Goal: Task Accomplishment & Management: Complete application form

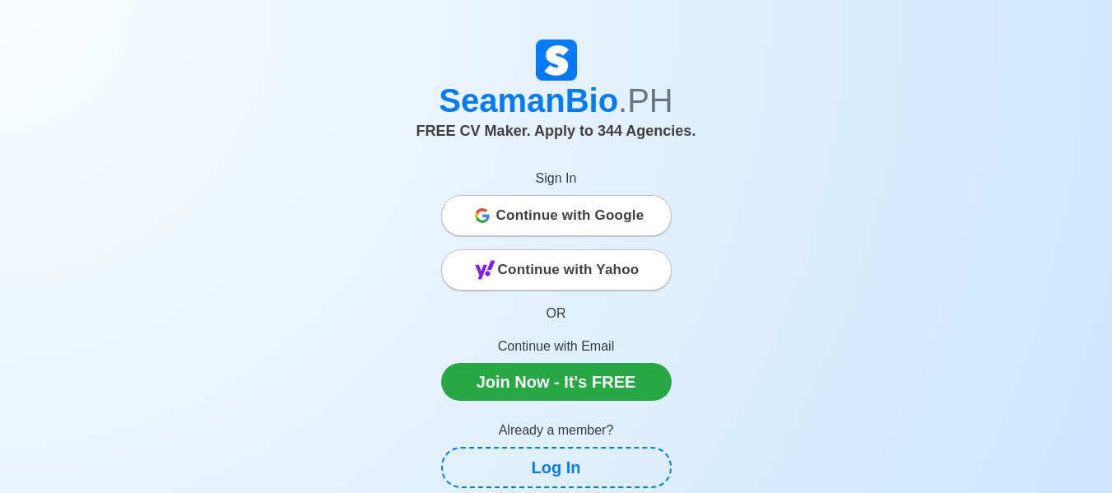
click at [518, 216] on span "Continue with Google" at bounding box center [570, 215] width 148 height 33
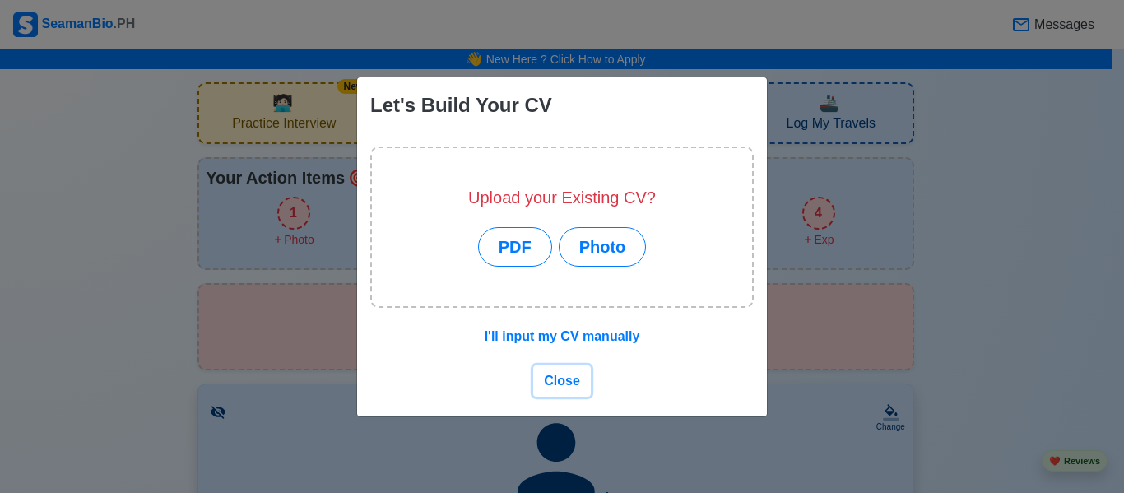
click at [574, 382] on span "Close" at bounding box center [562, 381] width 36 height 14
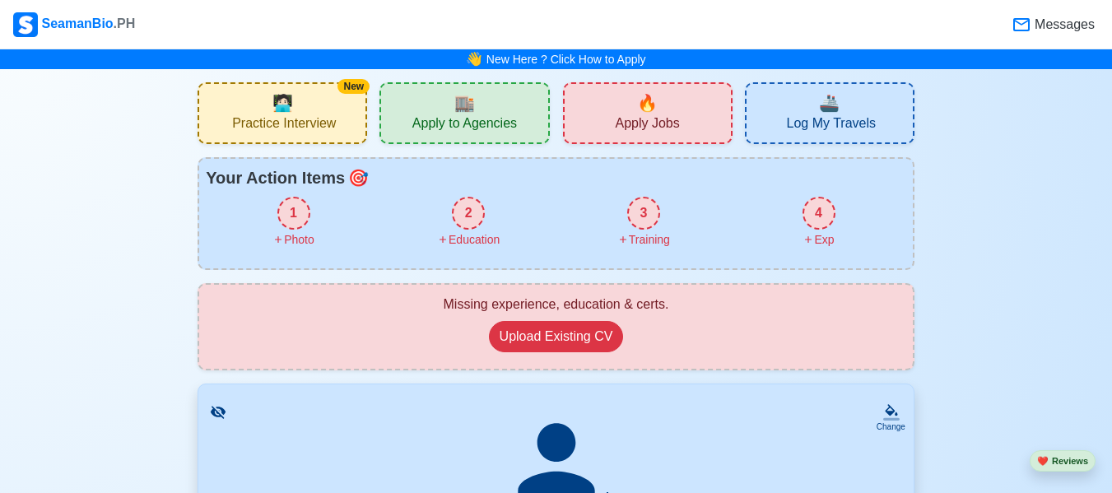
click at [611, 132] on div "🔥 Apply Jobs" at bounding box center [648, 113] width 170 height 62
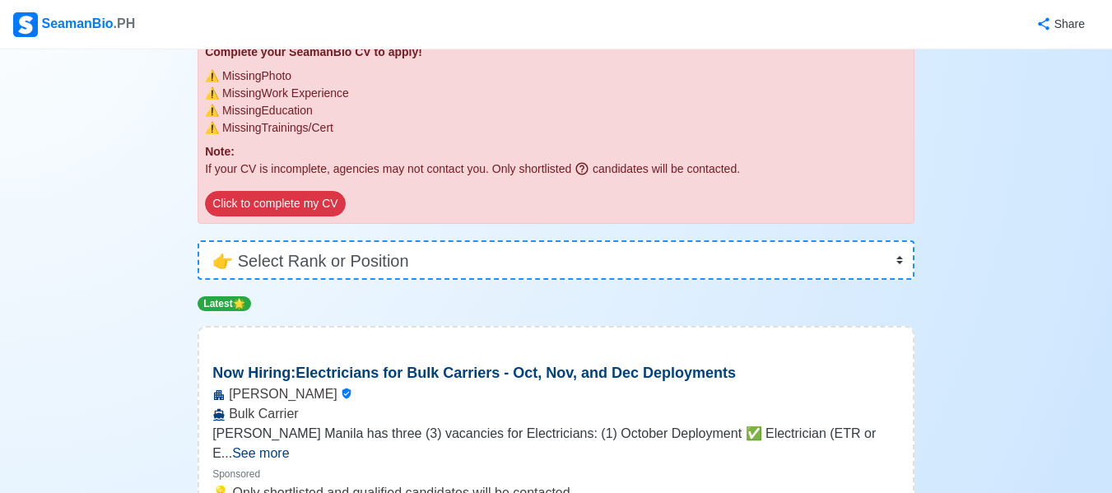
scroll to position [165, 0]
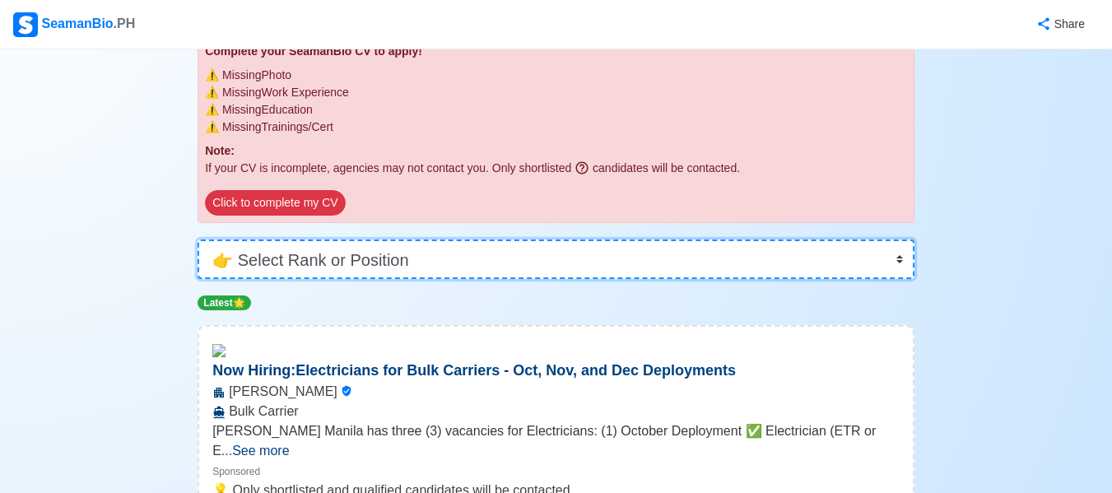
click at [575, 254] on select "👉 Select Rank or Position Master Chief Officer 2nd Officer 3rd Officer Junior O…" at bounding box center [556, 260] width 717 height 40
select select "Cadet"
click at [198, 240] on select "👉 Select Rank or Position Master Chief Officer 2nd Officer 3rd Officer Junior O…" at bounding box center [556, 260] width 717 height 40
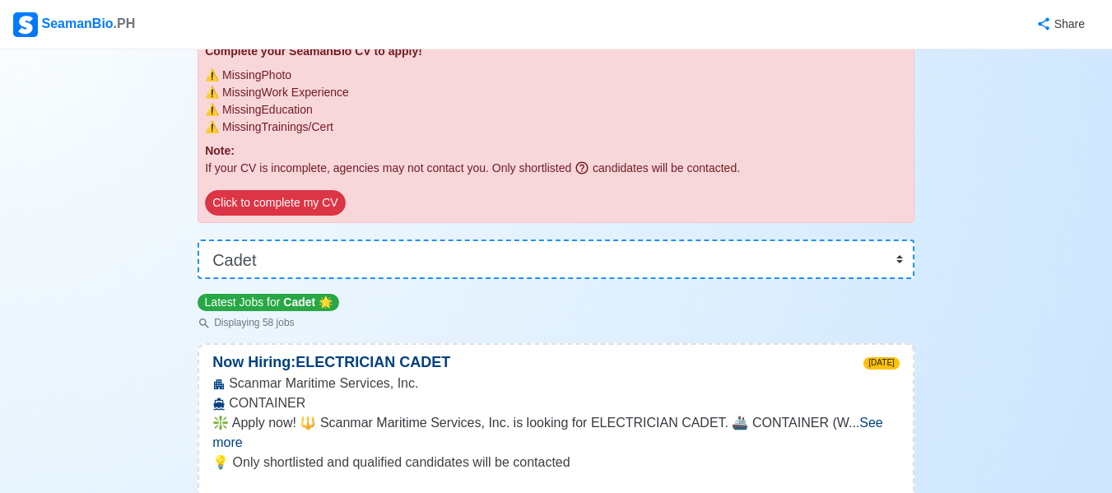
click at [266, 319] on p "Displaying 58 jobs" at bounding box center [269, 322] width 142 height 15
click at [277, 300] on p "Latest Jobs for Cadet 🌟" at bounding box center [269, 302] width 142 height 17
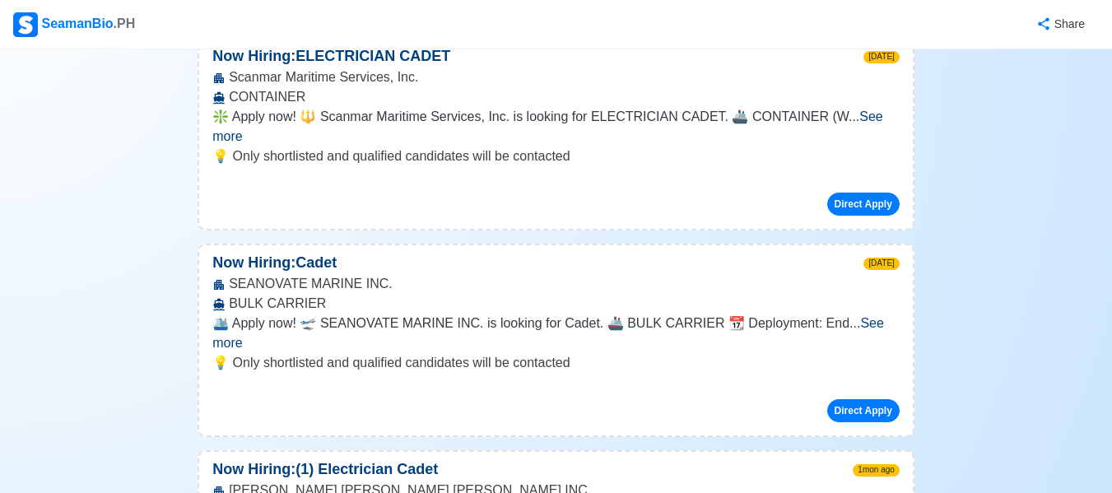
scroll to position [472, 0]
click at [877, 192] on button "Direct Apply" at bounding box center [863, 203] width 72 height 23
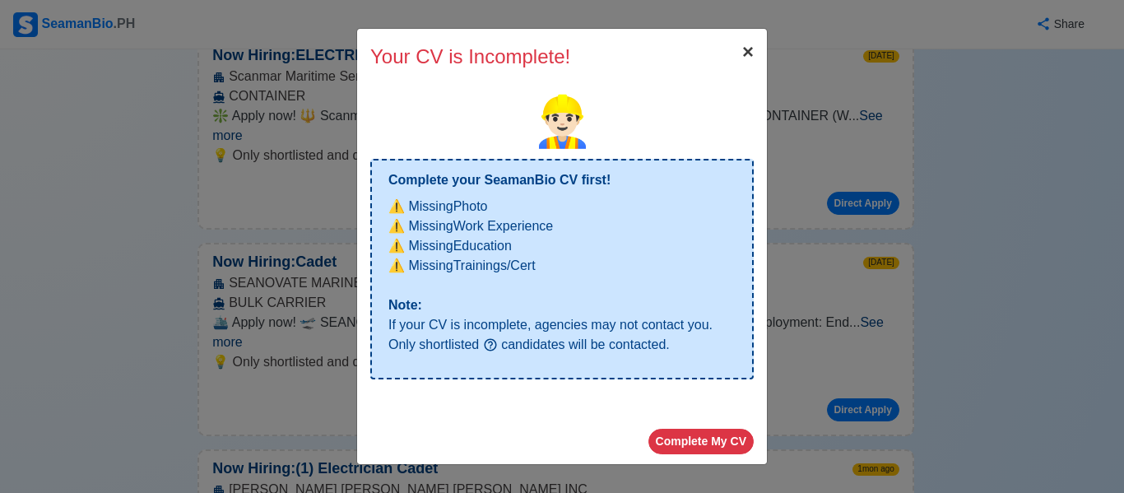
click at [742, 53] on span "×" at bounding box center [748, 51] width 12 height 22
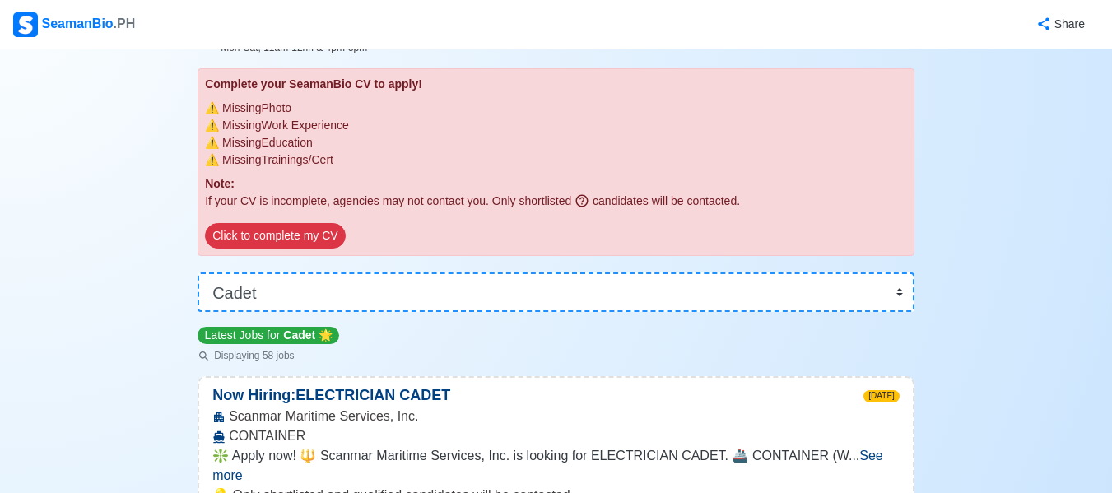
scroll to position [0, 0]
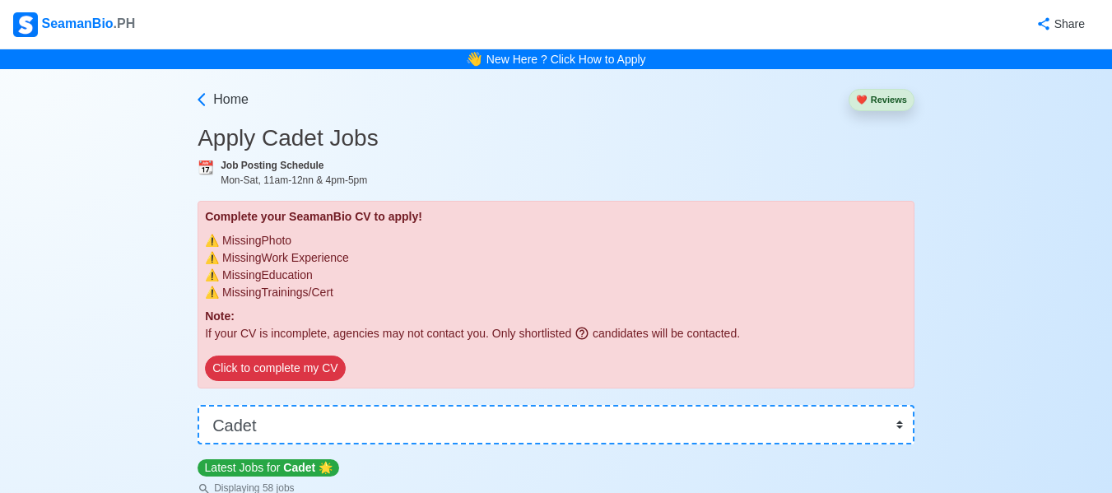
click at [880, 93] on button "❤️ Reviews" at bounding box center [882, 100] width 66 height 22
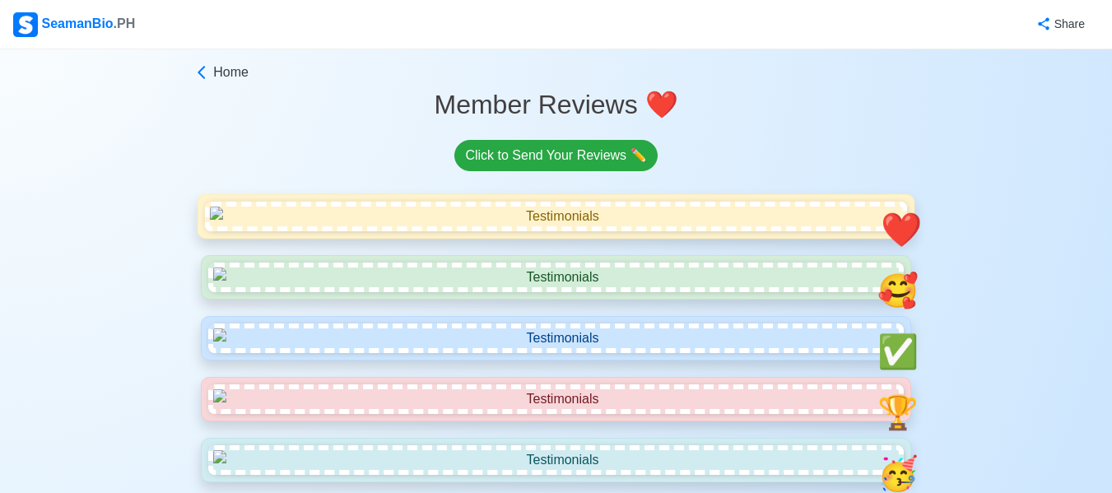
drag, startPoint x: 880, startPoint y: 93, endPoint x: 677, endPoint y: 286, distance: 279.5
click at [210, 63] on link "Home" at bounding box center [553, 73] width 721 height 20
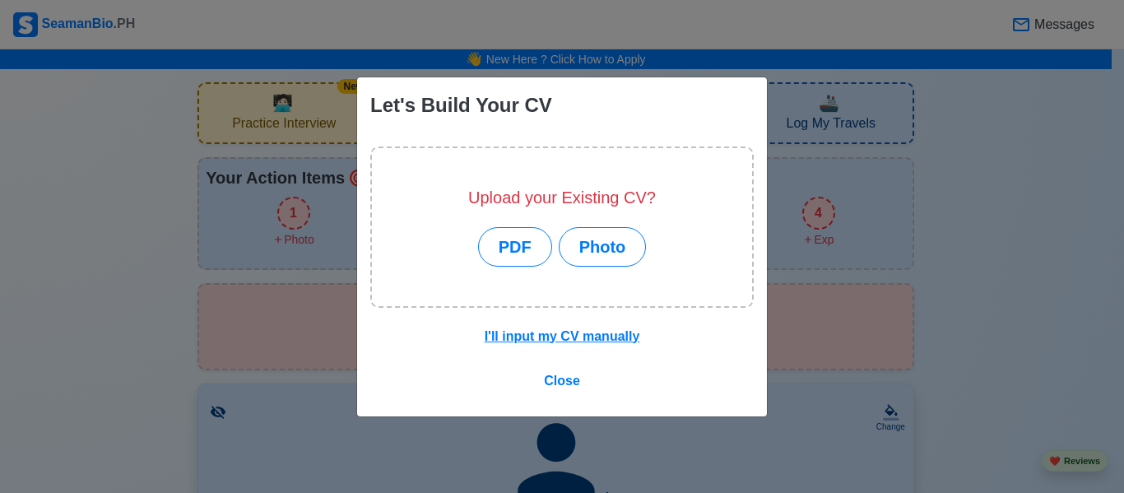
click at [653, 155] on div "Upload your Existing CV? PDF Photo" at bounding box center [562, 227] width 188 height 158
click at [554, 388] on span "Close" at bounding box center [562, 381] width 36 height 14
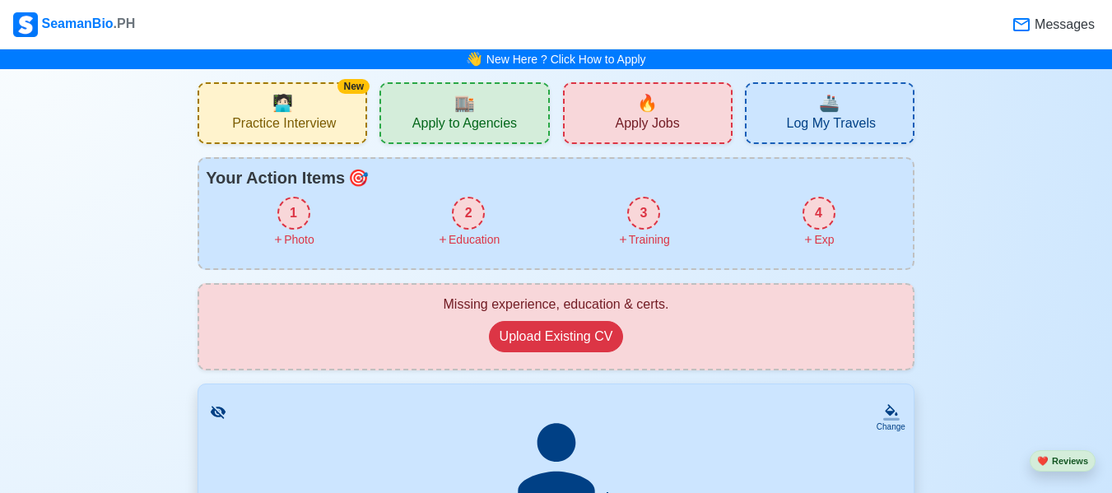
click at [524, 94] on div "🏬 Apply to Agencies" at bounding box center [464, 113] width 170 height 62
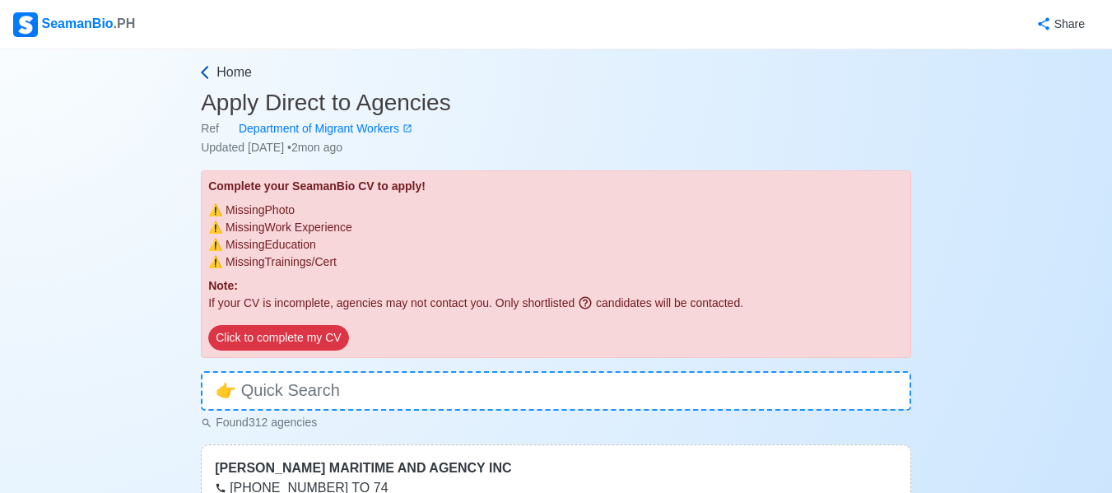
click at [208, 81] on link "Home" at bounding box center [554, 73] width 714 height 20
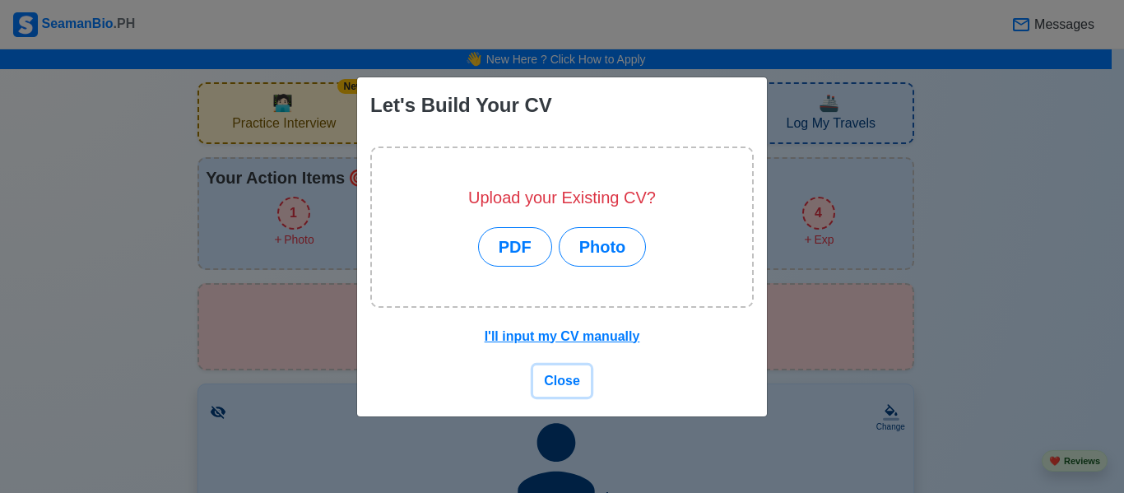
click at [568, 382] on span "Close" at bounding box center [562, 381] width 36 height 14
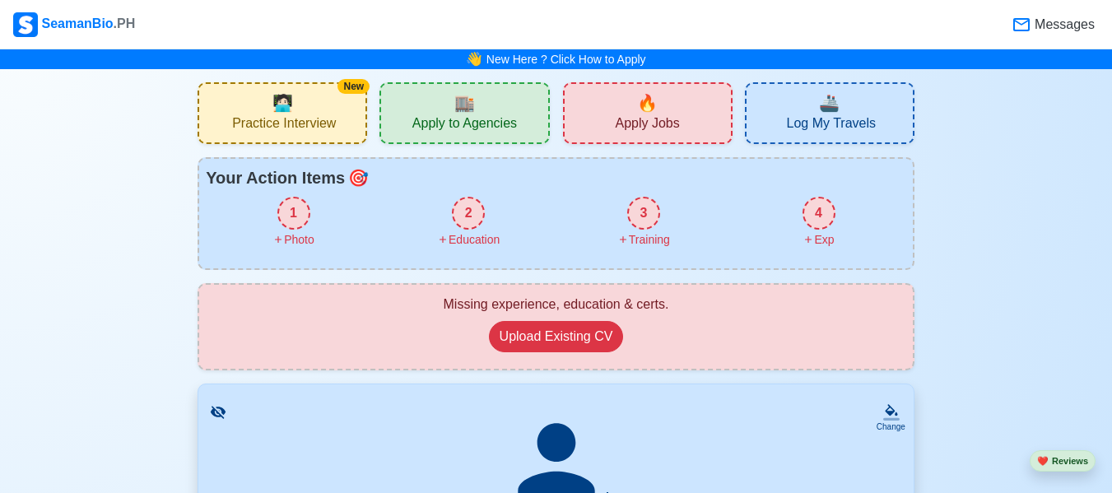
click at [649, 108] on span "🔥" at bounding box center [647, 103] width 21 height 25
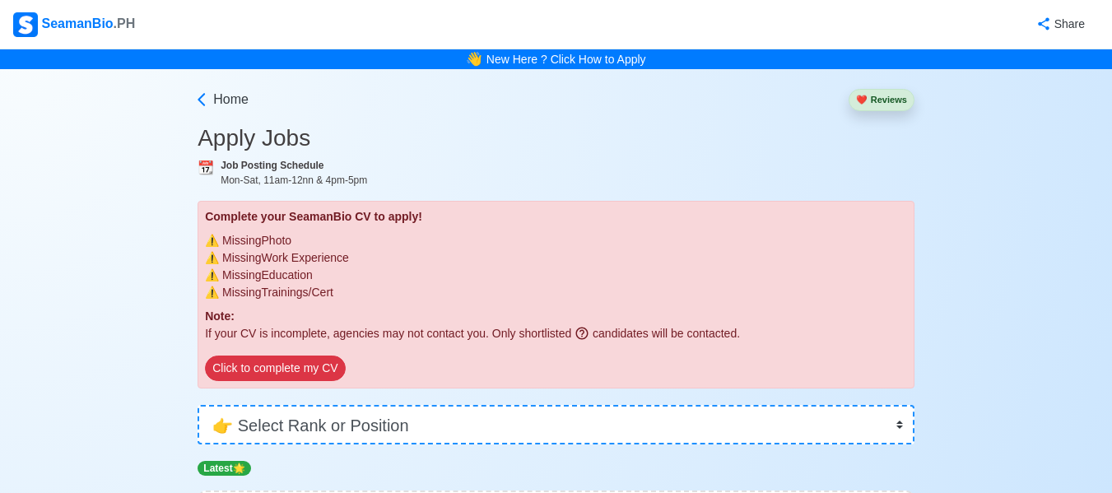
click at [889, 100] on button "❤️ Reviews" at bounding box center [882, 100] width 66 height 22
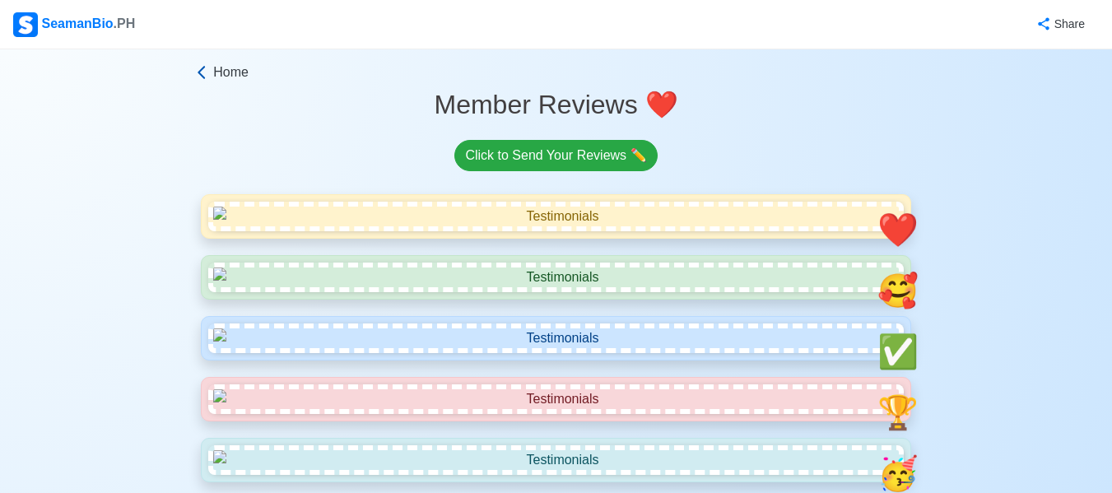
click at [216, 71] on span "Home" at bounding box center [230, 73] width 35 height 20
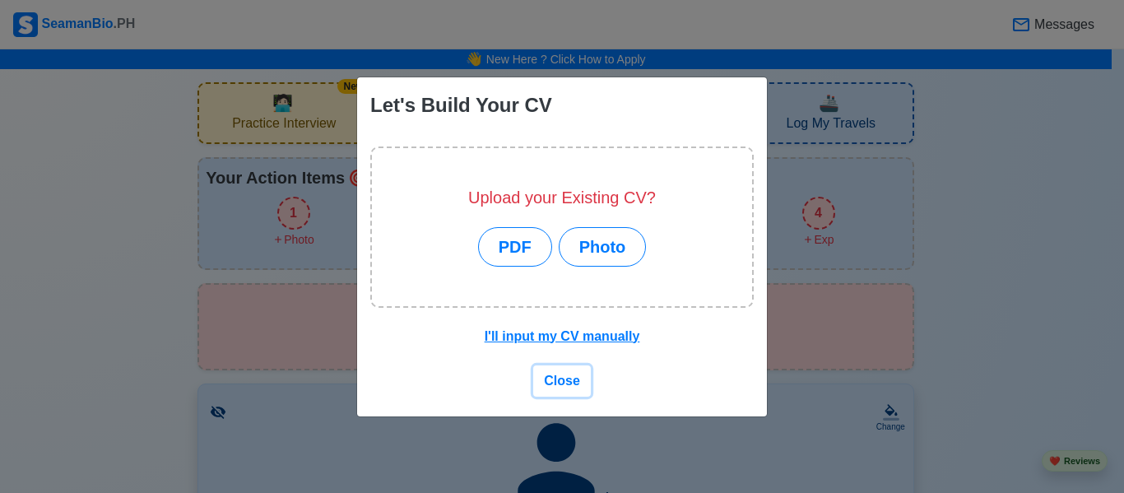
click at [563, 388] on span "Close" at bounding box center [562, 381] width 36 height 14
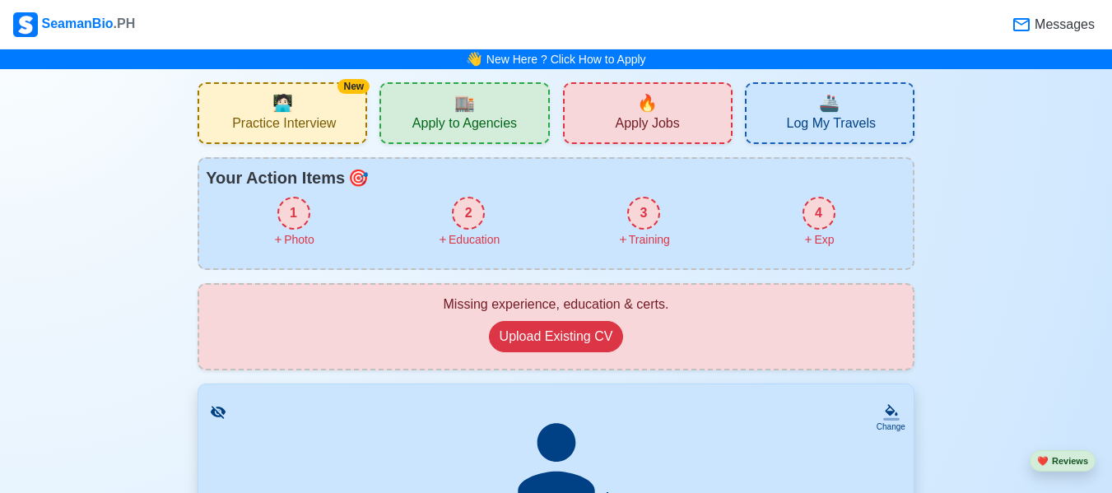
click at [608, 119] on div "🔥 Apply Jobs" at bounding box center [648, 113] width 170 height 62
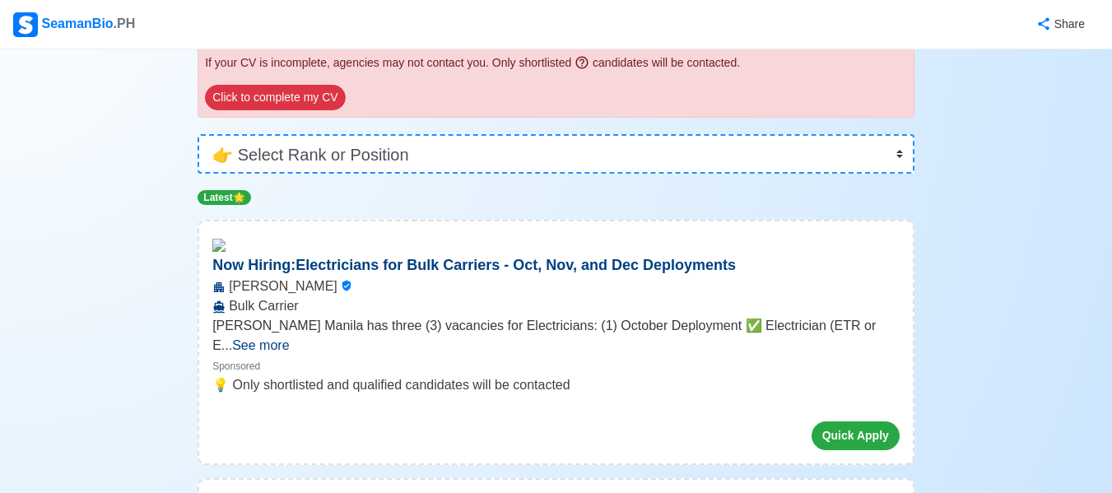
scroll to position [272, 0]
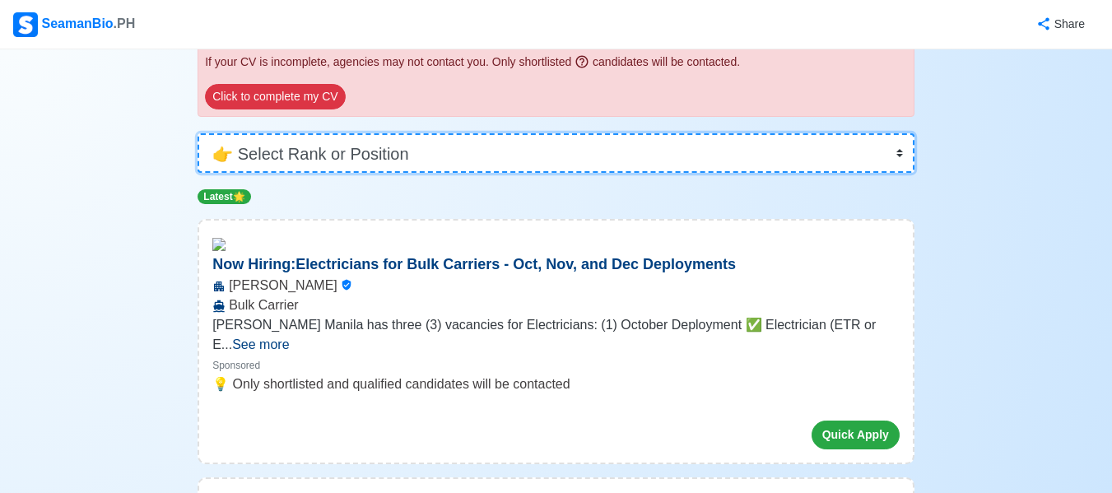
click at [421, 150] on select "👉 Select Rank or Position Master Chief Officer 2nd Officer 3rd Officer Junior O…" at bounding box center [556, 153] width 717 height 40
select select "Cadet"
click at [198, 173] on select "👉 Select Rank or Position Master Chief Officer 2nd Officer 3rd Officer Junior O…" at bounding box center [556, 153] width 717 height 40
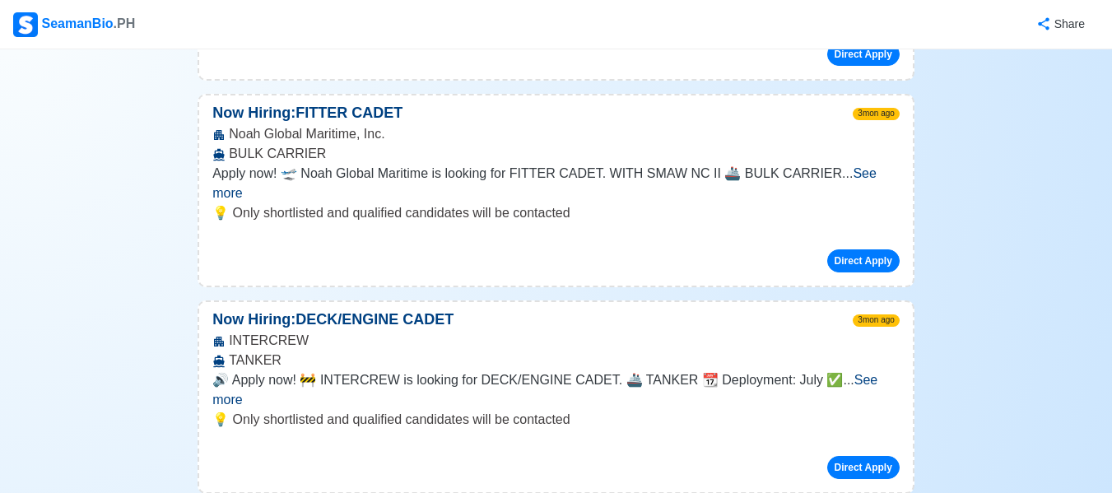
scroll to position [1242, 0]
click at [884, 249] on button "Direct Apply" at bounding box center [863, 260] width 72 height 23
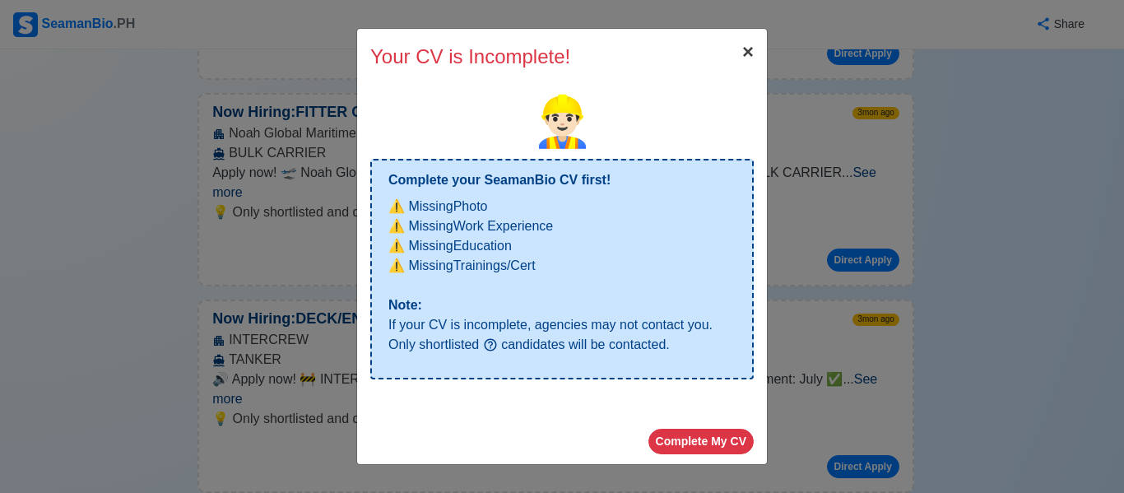
click at [748, 50] on span "×" at bounding box center [748, 51] width 12 height 22
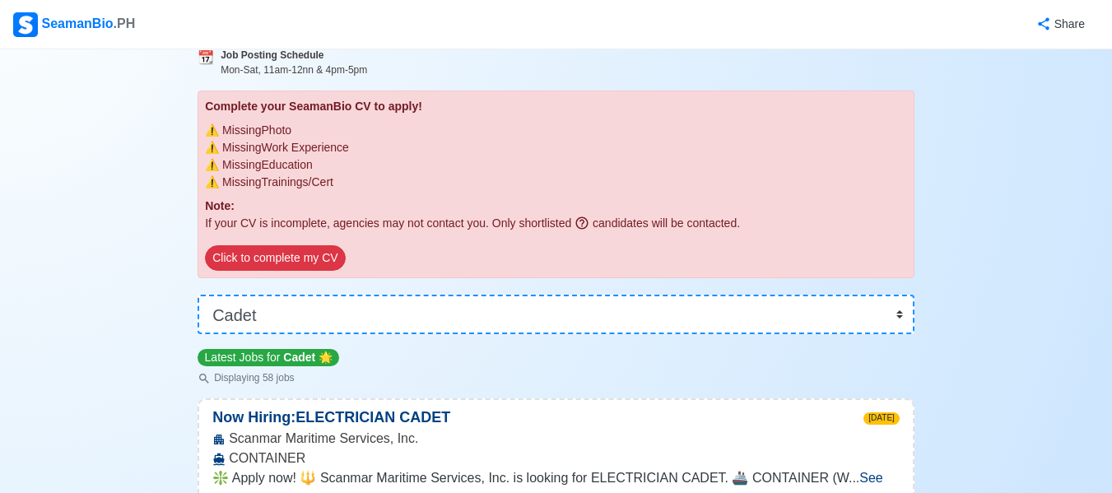
scroll to position [0, 0]
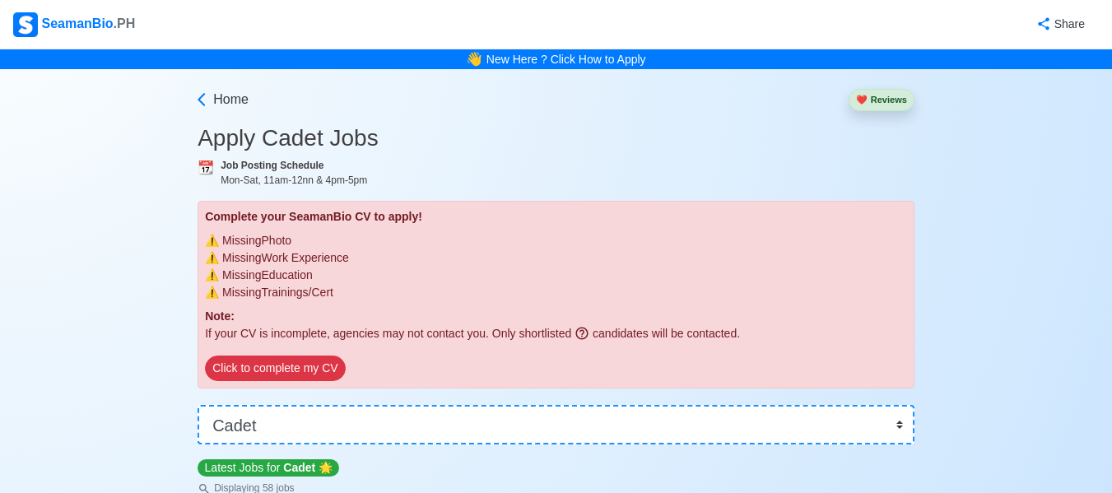
click at [882, 96] on button "❤️ Reviews" at bounding box center [882, 100] width 66 height 22
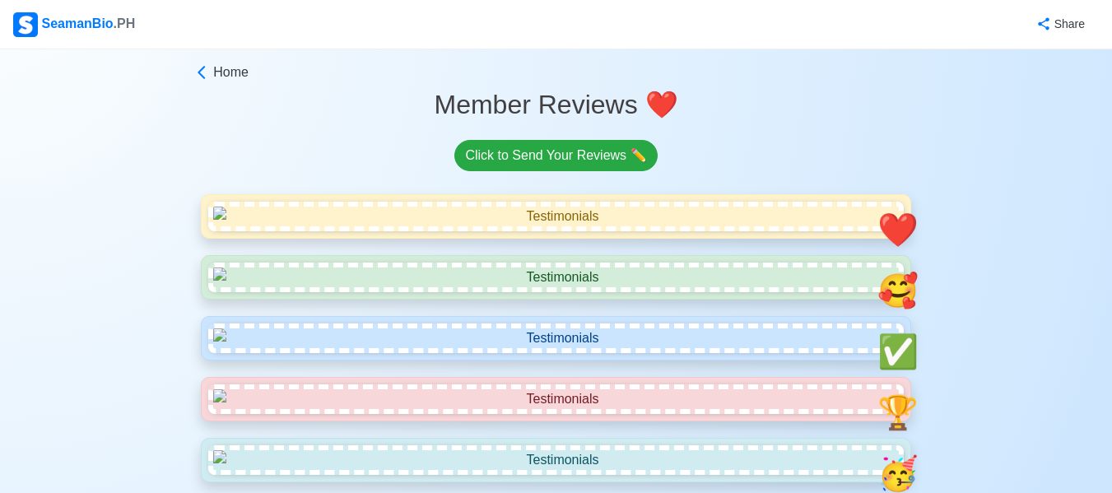
click at [219, 68] on span "Home" at bounding box center [230, 73] width 35 height 20
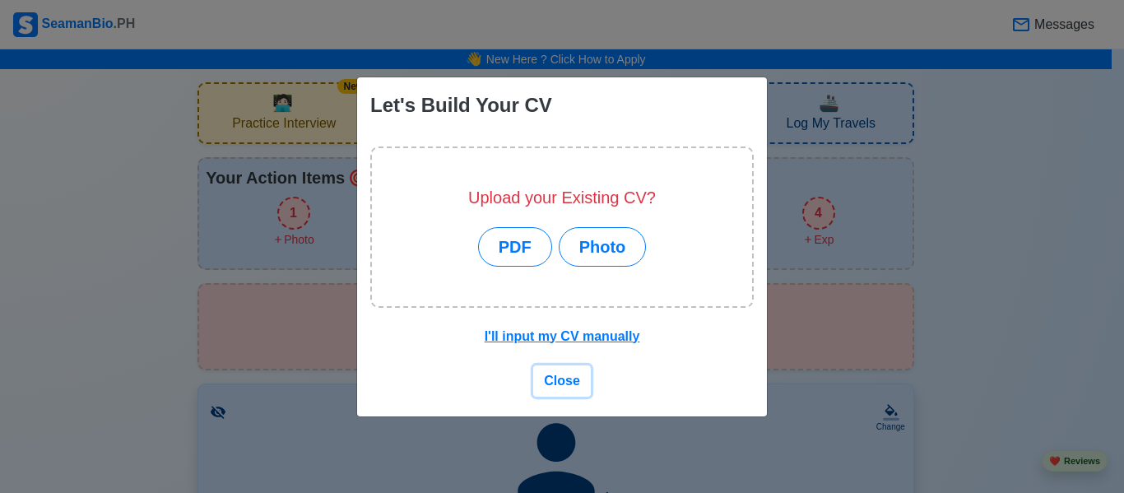
click at [554, 374] on span "Close" at bounding box center [562, 381] width 36 height 14
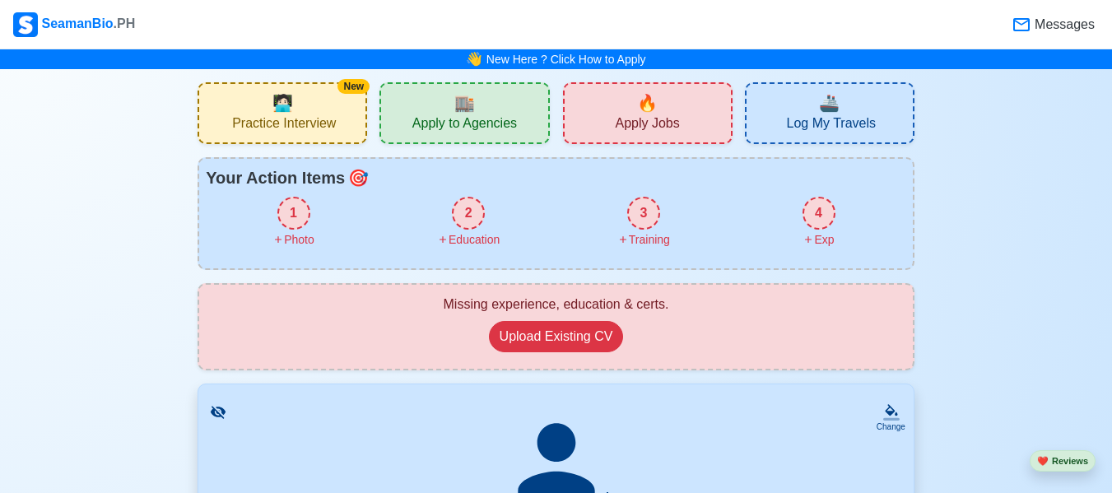
click at [499, 108] on div "🏬 Apply to Agencies" at bounding box center [464, 113] width 170 height 62
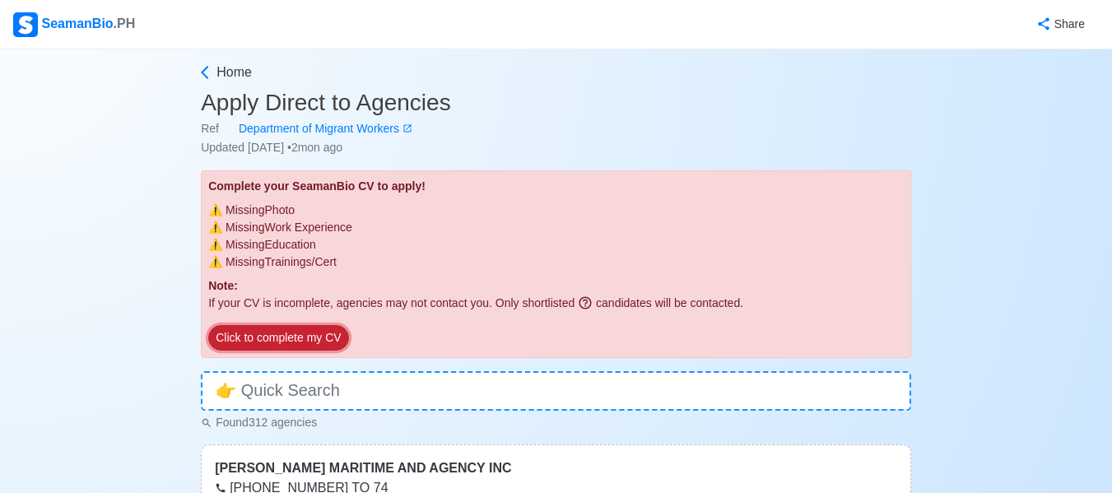
click at [320, 340] on button "Click to complete my CV" at bounding box center [278, 338] width 140 height 26
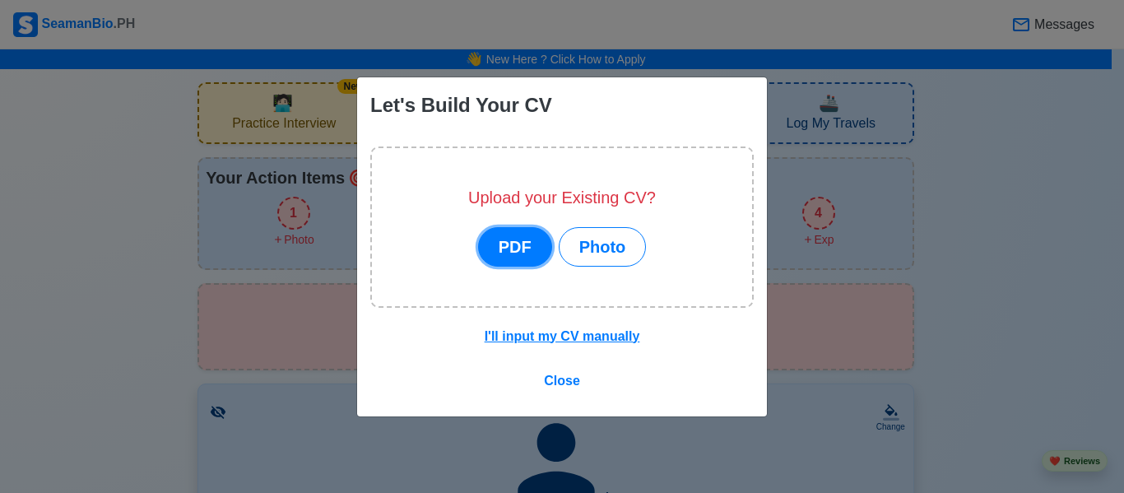
click at [515, 246] on button "PDF" at bounding box center [515, 247] width 74 height 40
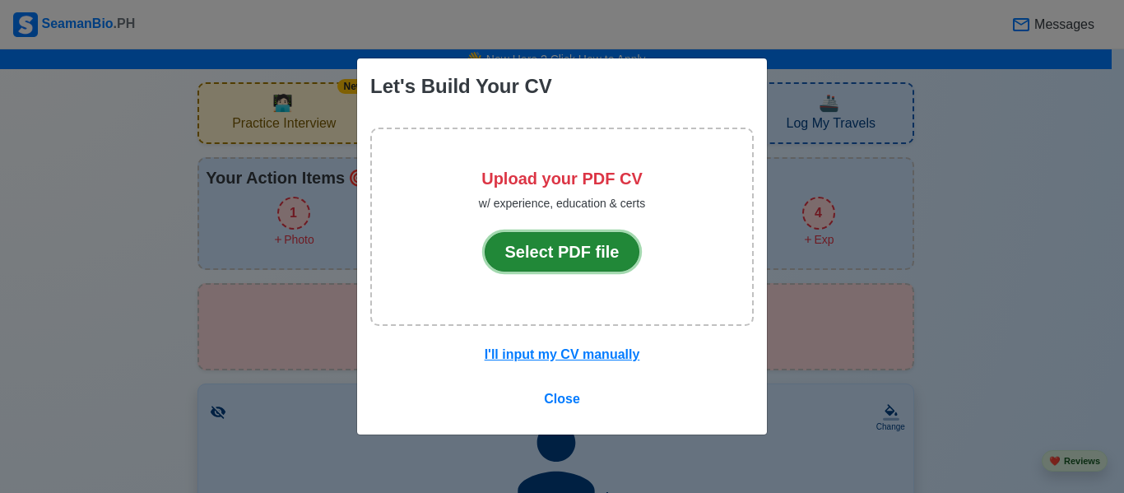
click at [515, 246] on button "Select PDF file" at bounding box center [563, 252] width 156 height 40
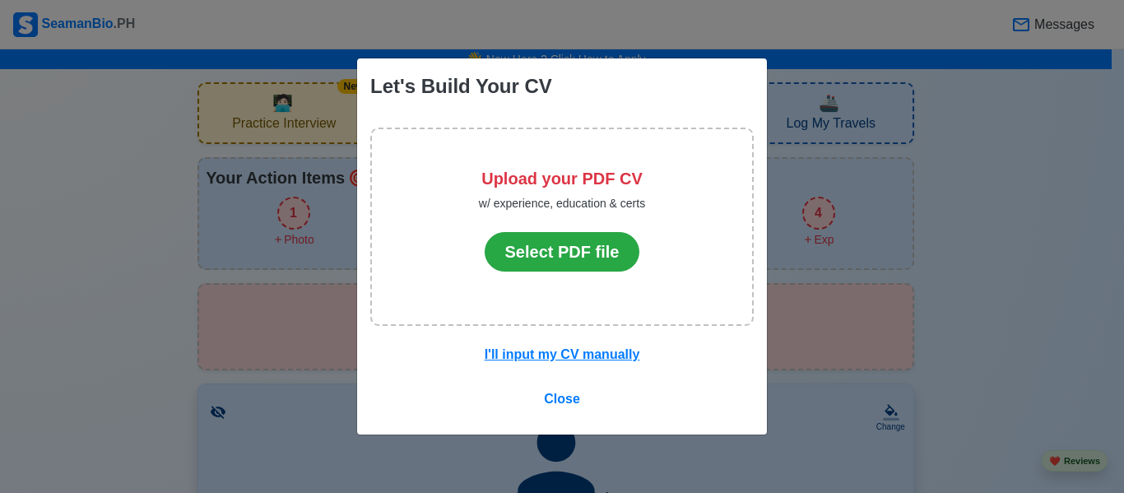
click at [958, 187] on div "Let's Build Your CV Upload your PDF CV w/ experience, education & certs Select …" at bounding box center [562, 246] width 1124 height 493
click at [579, 397] on button "Close" at bounding box center [562, 399] width 58 height 31
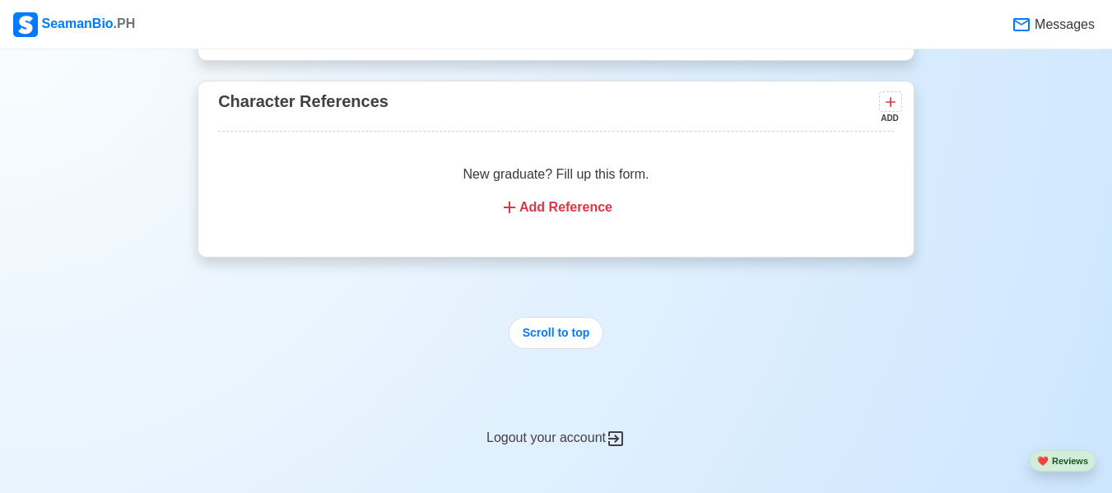
scroll to position [2622, 0]
click at [559, 218] on div "Add Reference" at bounding box center [556, 208] width 636 height 20
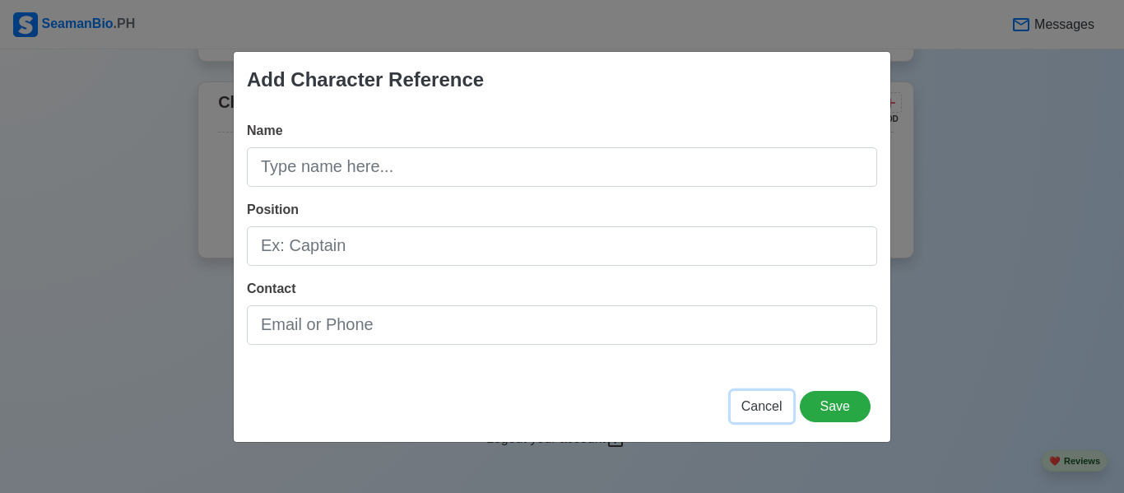
click at [779, 405] on span "Cancel" at bounding box center [762, 406] width 41 height 14
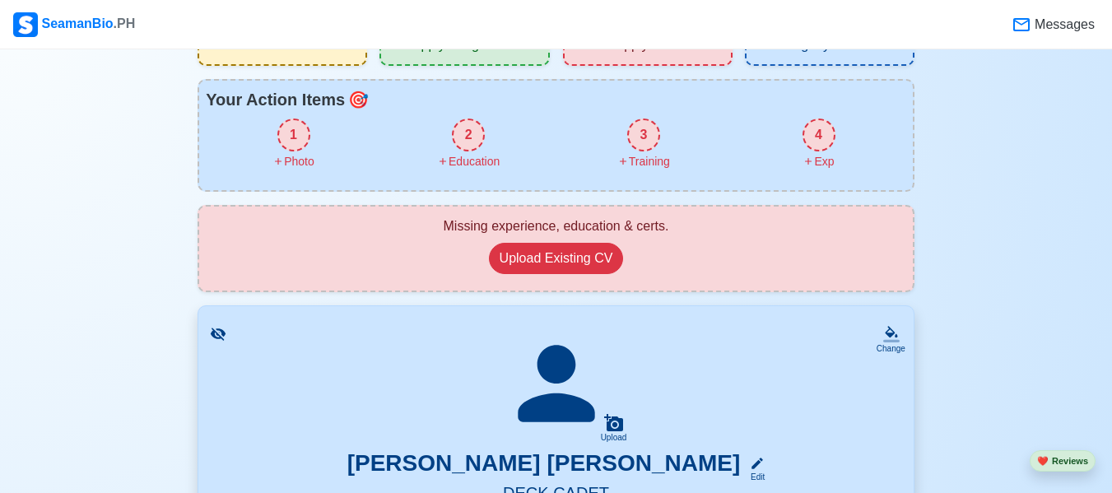
scroll to position [0, 0]
